Goal: Information Seeking & Learning: Learn about a topic

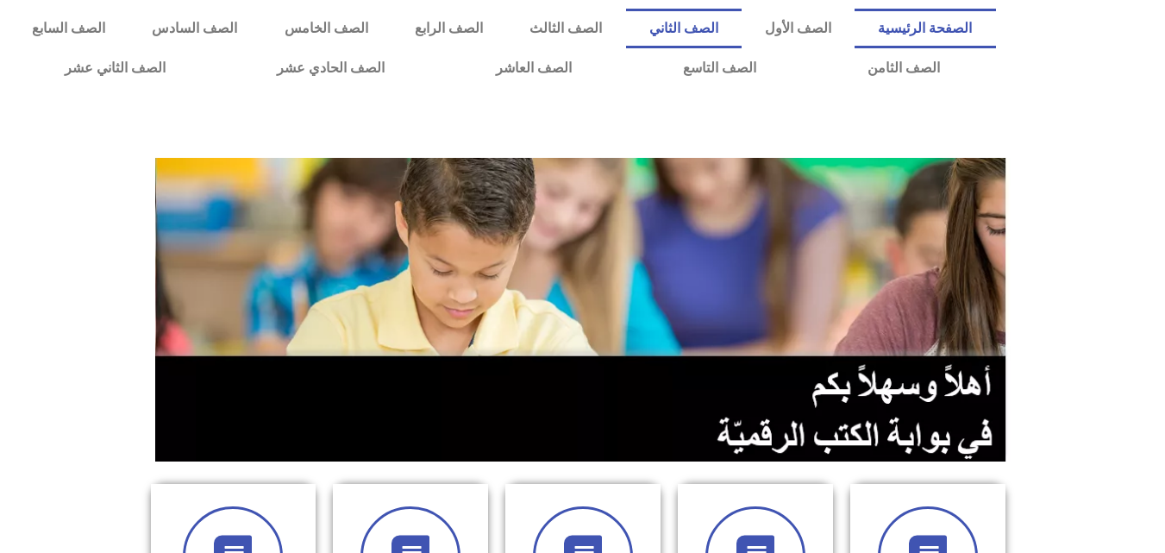
click at [705, 24] on link "الصف الثاني" at bounding box center [684, 29] width 116 height 40
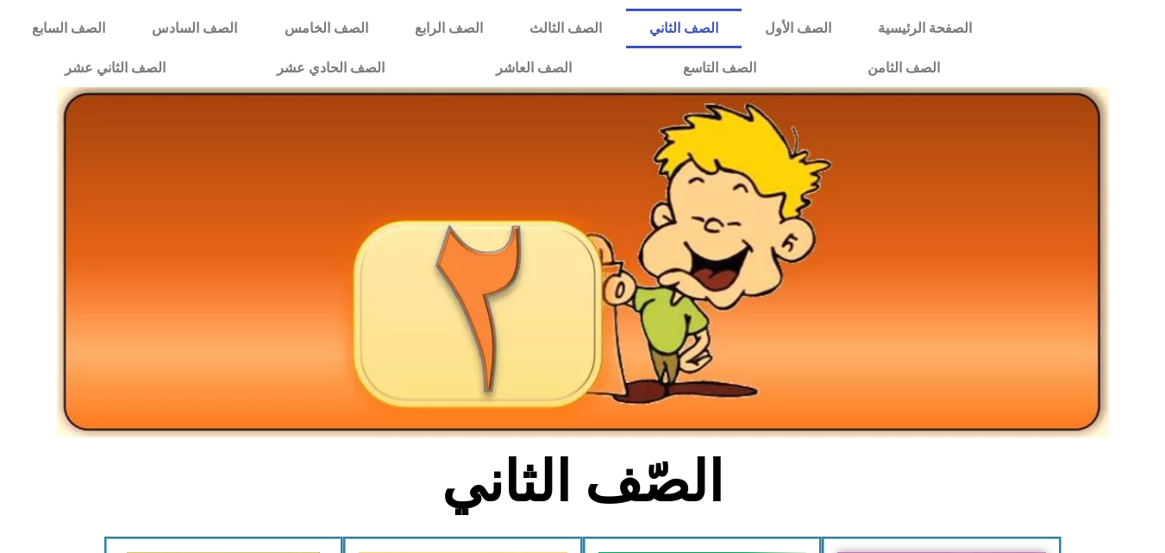
scroll to position [483, 0]
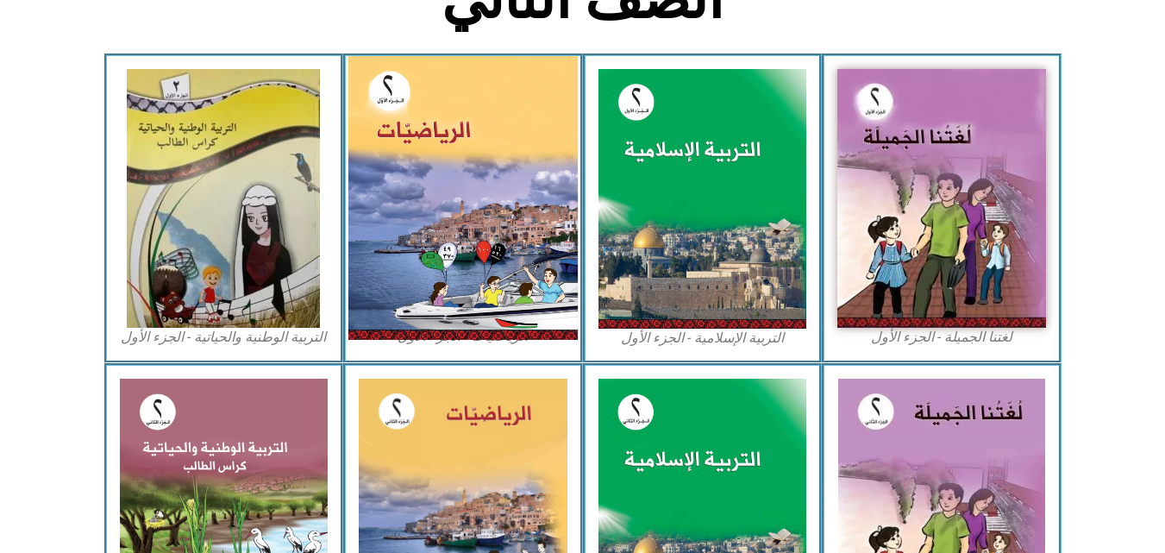
click at [515, 248] on img at bounding box center [462, 198] width 229 height 284
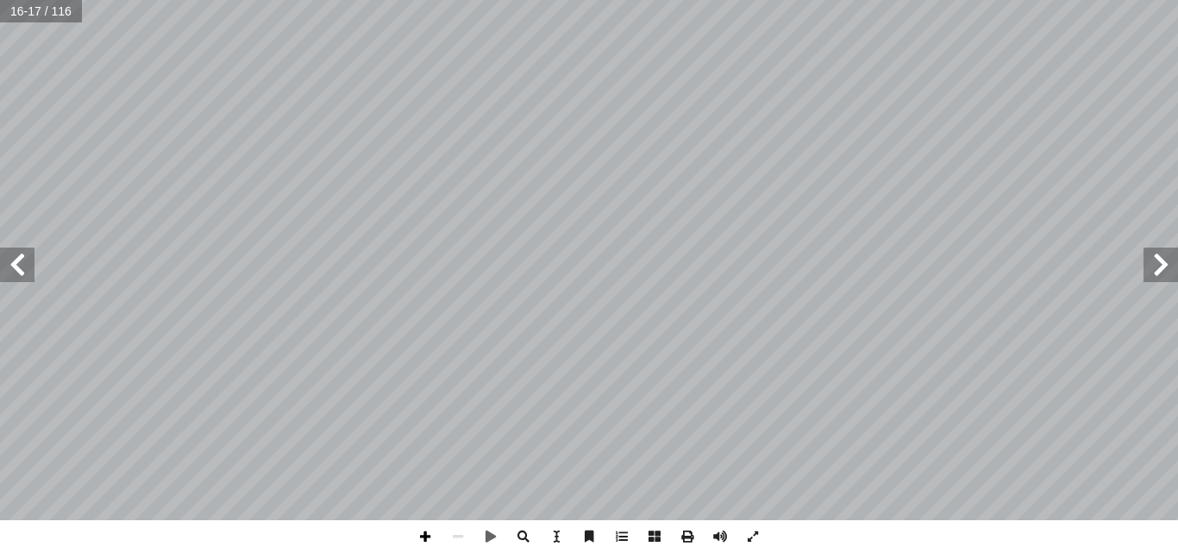
click at [415, 529] on span at bounding box center [425, 536] width 33 height 33
click at [429, 537] on span at bounding box center [425, 536] width 33 height 33
click at [725, 540] on div "١٢ : ِ تية آ ال� ِ ور ّ الص ِ ب ِ لة َّ مث ُ الم ِ عداد أ ن ال� َ ع ِ الكلمات ِ…" at bounding box center [589, 276] width 1178 height 553
